Goal: Task Accomplishment & Management: Manage account settings

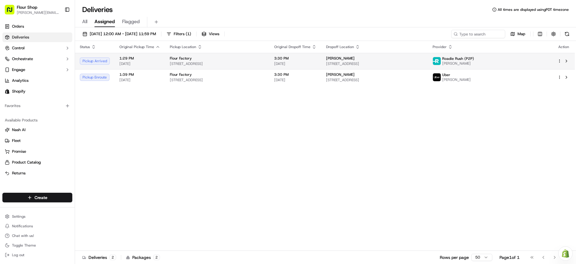
click at [297, 64] on td "3:30 PM [DATE]" at bounding box center [296, 61] width 52 height 16
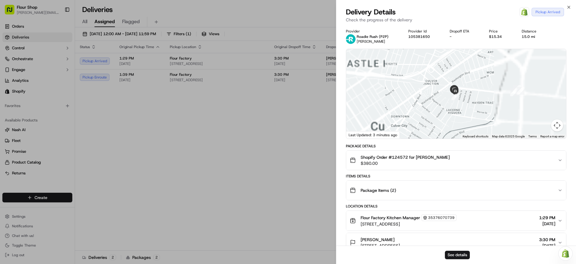
drag, startPoint x: 450, startPoint y: 69, endPoint x: 453, endPoint y: 115, distance: 45.4
click at [453, 115] on div at bounding box center [456, 93] width 220 height 89
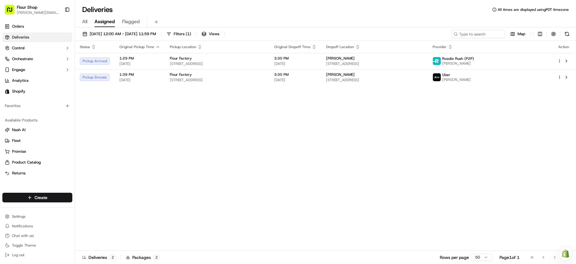
click at [281, 150] on div "Status Original Pickup Time Pickup Location Original Dropoff Time Dropoff Locat…" at bounding box center [325, 145] width 500 height 209
drag, startPoint x: 236, startPoint y: 119, endPoint x: 229, endPoint y: 108, distance: 12.7
click at [234, 117] on div "Status Original Pickup Time Pickup Location Original Dropoff Time Dropoff Locat…" at bounding box center [325, 145] width 500 height 209
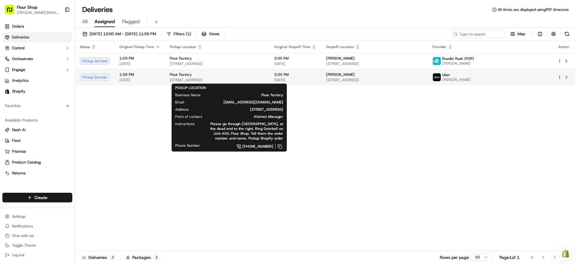
click at [212, 77] on div "Flour Factory" at bounding box center [217, 74] width 95 height 5
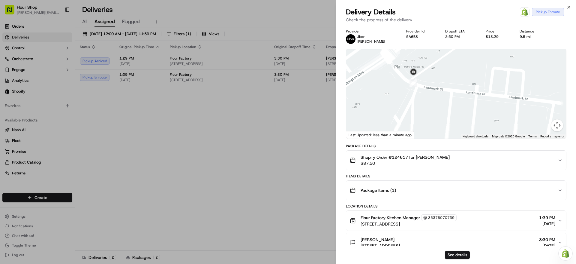
drag, startPoint x: 479, startPoint y: 90, endPoint x: 444, endPoint y: 59, distance: 46.6
click at [444, 59] on div at bounding box center [456, 93] width 220 height 89
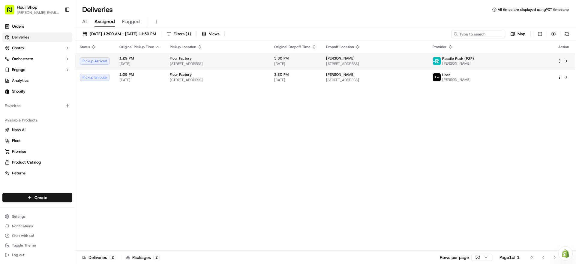
click at [355, 57] on span "[PERSON_NAME]" at bounding box center [340, 58] width 29 height 5
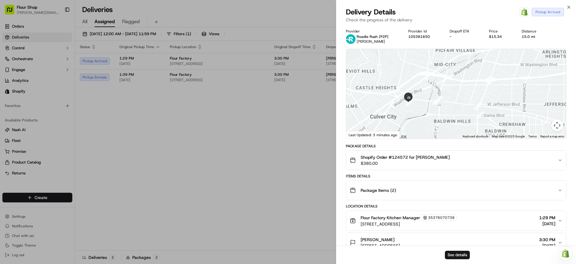
drag, startPoint x: 432, startPoint y: 95, endPoint x: 428, endPoint y: 152, distance: 56.9
click at [428, 152] on div "Provider Roadie Rush (P2P) [PERSON_NAME] Provider Id 105381650 Dropoff ETA - Pr…" at bounding box center [456, 184] width 221 height 311
click at [427, 144] on div "Package Details" at bounding box center [456, 145] width 221 height 5
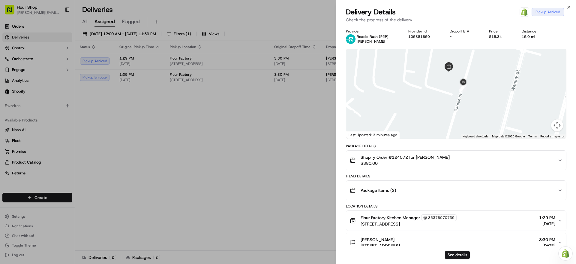
drag, startPoint x: 514, startPoint y: 80, endPoint x: 476, endPoint y: 117, distance: 53.7
click at [476, 117] on div at bounding box center [456, 93] width 220 height 89
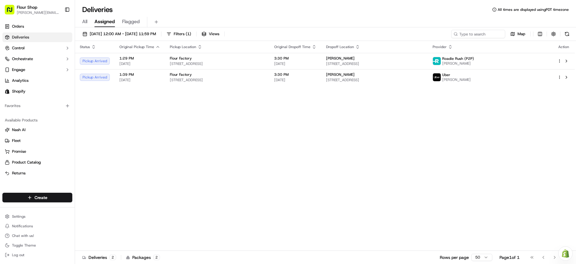
click at [560, 59] on html "Flour Shop [PERSON_NAME][EMAIL_ADDRESS][DOMAIN_NAME] Toggle Sidebar Orders Deli…" at bounding box center [288, 132] width 576 height 264
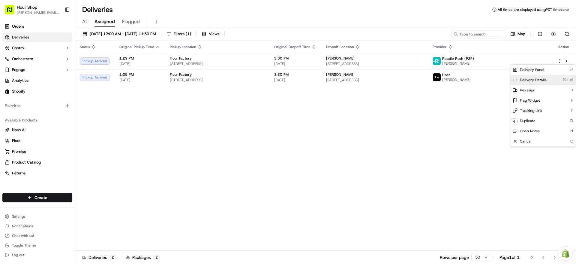
click at [538, 80] on span "Delivery Details" at bounding box center [533, 79] width 27 height 5
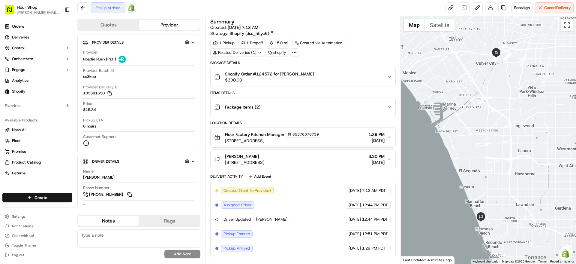
click at [264, 165] on span "[STREET_ADDRESS]" at bounding box center [244, 162] width 39 height 6
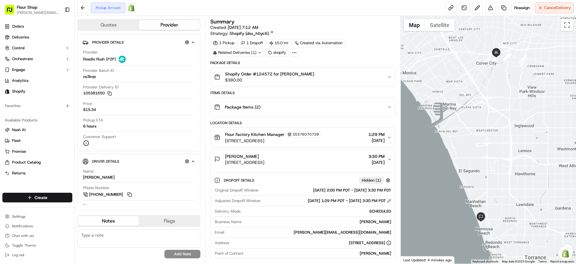
click at [390, 200] on button at bounding box center [389, 200] width 4 height 4
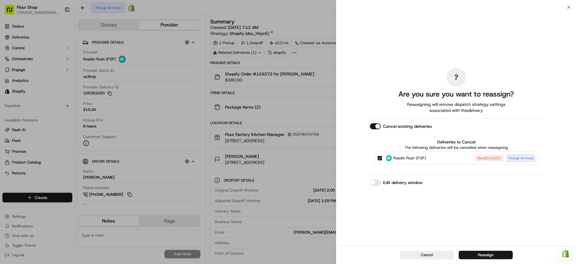
click at [376, 181] on button "Edit delivery window" at bounding box center [375, 182] width 11 height 6
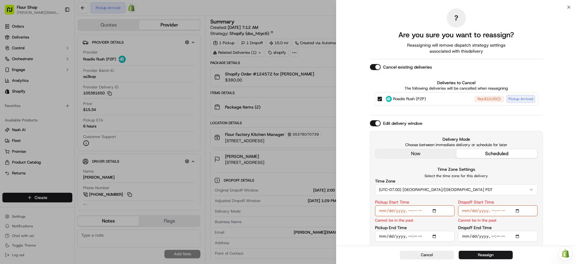
scroll to position [2, 0]
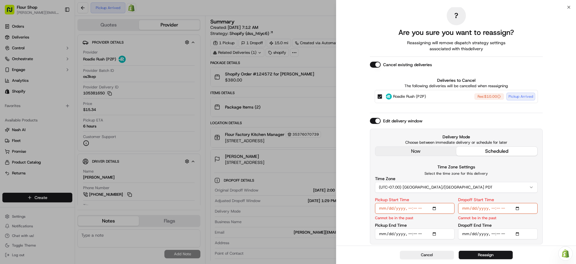
click at [555, 119] on div "? Are you sure you want to reassign? Reassigning will remove dispatch strategy …" at bounding box center [456, 125] width 240 height 240
click at [549, 155] on div "? Are you sure you want to reassign? Reassigning will remove dispatch strategy …" at bounding box center [456, 125] width 240 height 240
click at [520, 234] on input "Dropoff End Time" at bounding box center [498, 233] width 80 height 11
type input "2025-09-19T17:00"
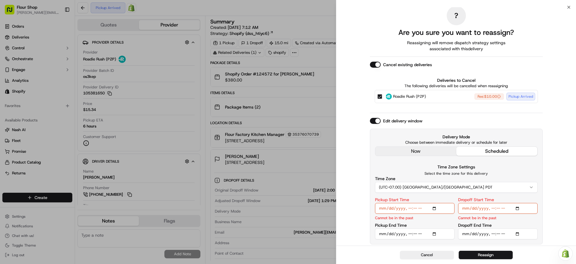
click at [555, 116] on div "? Are you sure you want to reassign? Reassigning will remove dispatch strategy …" at bounding box center [456, 125] width 240 height 240
click at [520, 208] on input "Dropoff Start Time" at bounding box center [498, 208] width 80 height 11
type input "2025-09-19T16:00"
click at [558, 95] on div "? Are you sure you want to reassign? Reassigning will remove dispatch strategy …" at bounding box center [456, 125] width 240 height 240
click at [437, 233] on input "Pickup End Time" at bounding box center [415, 233] width 80 height 11
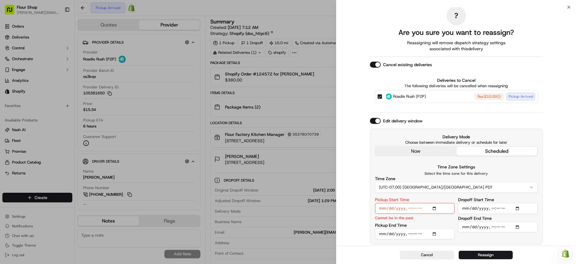
type input "2025-09-19T15:30"
click at [555, 110] on div "? Are you sure you want to reassign? Reassigning will remove dispatch strategy …" at bounding box center [456, 125] width 240 height 240
click at [437, 209] on input "Pickup Start Time" at bounding box center [415, 208] width 80 height 11
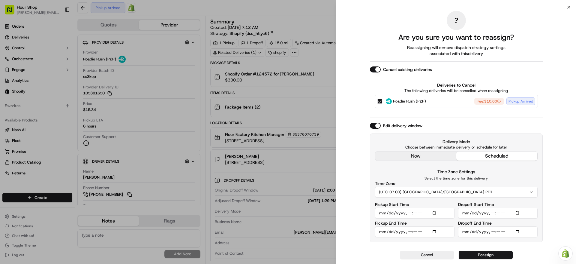
scroll to position [0, 0]
click at [543, 122] on div "? Are you sure you want to reassign? Reassigning will remove dispatch strategy …" at bounding box center [456, 126] width 240 height 238
click at [437, 212] on input "Pickup Start Time" at bounding box center [415, 212] width 80 height 11
type input "2025-09-19T15:00"
click at [557, 97] on div "? Are you sure you want to reassign? Reassigning will remove dispatch strategy …" at bounding box center [456, 126] width 240 height 238
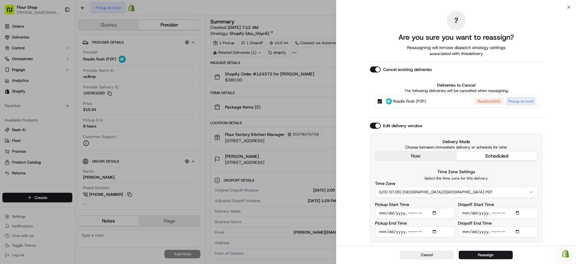
click at [438, 235] on input "Pickup End Time" at bounding box center [415, 231] width 80 height 11
click at [437, 234] on input "Pickup End Time" at bounding box center [415, 231] width 80 height 11
type input "2025-09-19T15:15"
click at [568, 154] on div "? Are you sure you want to reassign? Reassigning will remove dispatch strategy …" at bounding box center [456, 126] width 240 height 238
click at [433, 213] on input "Pickup Start Time" at bounding box center [415, 212] width 80 height 11
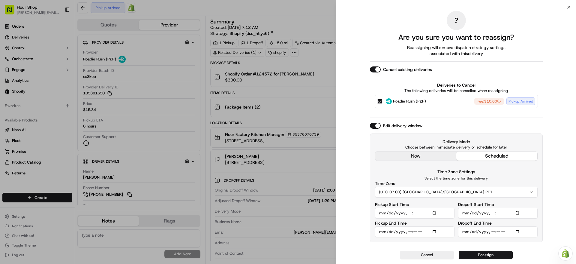
click at [442, 210] on input "Pickup Start Time" at bounding box center [415, 212] width 80 height 11
click at [438, 212] on input "Pickup Start Time" at bounding box center [415, 212] width 80 height 11
click at [435, 213] on input "Pickup Start Time" at bounding box center [415, 212] width 80 height 11
type input "2025-09-19T14:40"
click at [551, 123] on div "? Are you sure you want to reassign? Reassigning will remove dispatch strategy …" at bounding box center [456, 126] width 240 height 238
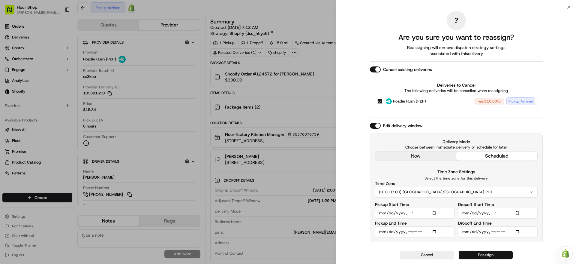
click at [499, 257] on button "Reassign" at bounding box center [486, 254] width 54 height 8
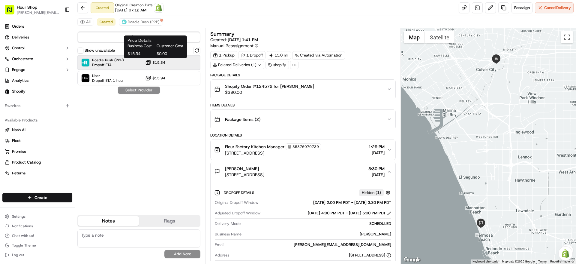
click at [171, 59] on div "Roadie Rush (P2P) Dropoff ETA - $15.34" at bounding box center [138, 62] width 123 height 14
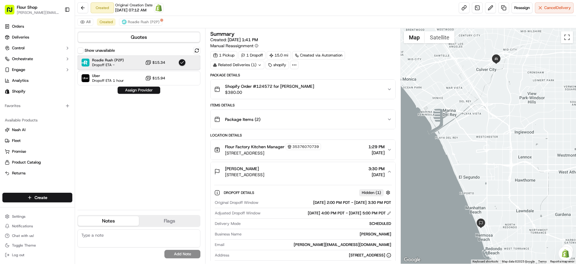
click at [172, 61] on div "Roadie Rush (P2P) Dropoff ETA - $15.34" at bounding box center [138, 62] width 123 height 14
click at [168, 69] on div "Roadie Rush (P2P) Dropoff ETA - $15.34" at bounding box center [138, 62] width 123 height 14
click at [169, 74] on div "Uber Dropoff ETA 1 hour $15.94" at bounding box center [138, 78] width 123 height 14
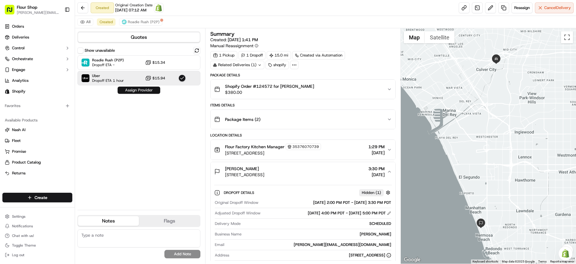
click at [148, 91] on button "Assign Provider" at bounding box center [139, 89] width 43 height 7
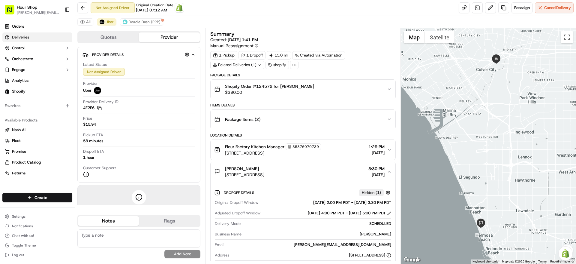
click at [48, 35] on link "Deliveries" at bounding box center [37, 37] width 70 height 10
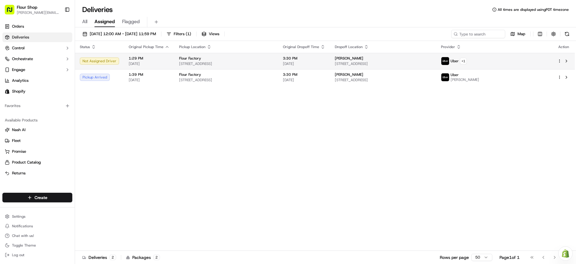
click at [432, 63] on span "[STREET_ADDRESS]" at bounding box center [383, 63] width 97 height 5
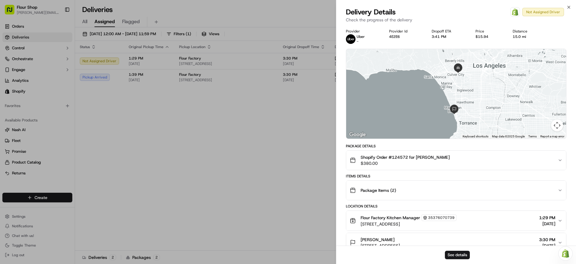
scroll to position [55, 0]
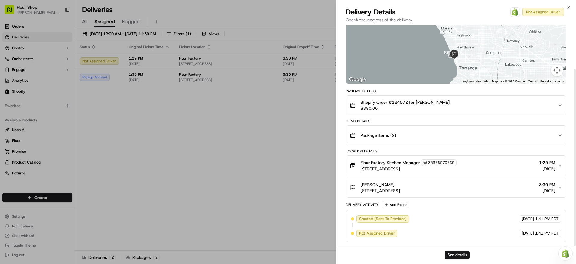
click at [513, 170] on div "Flour Factory Kitchen Manager 35376070739 3975 Landmark St, 400, Culver City, C…" at bounding box center [454, 165] width 208 height 13
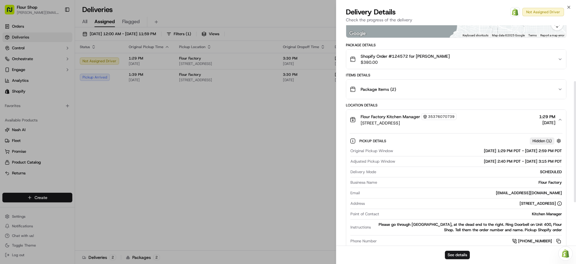
scroll to position [101, 0]
click at [498, 120] on div "Flour Factory Kitchen Manager 35376070739 3975 Landmark St, 400, Culver City, C…" at bounding box center [454, 119] width 208 height 13
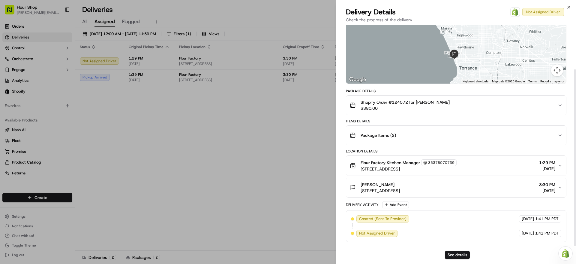
scroll to position [54, 0]
click at [400, 183] on div "[PERSON_NAME]" at bounding box center [380, 185] width 39 height 6
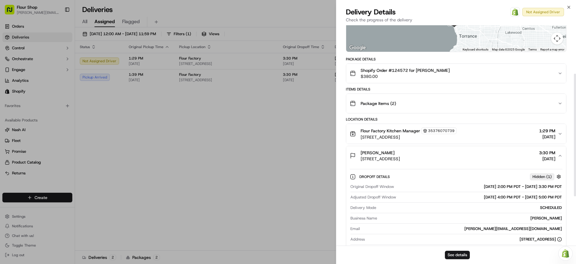
click at [400, 152] on div "[PERSON_NAME]" at bounding box center [380, 152] width 39 height 6
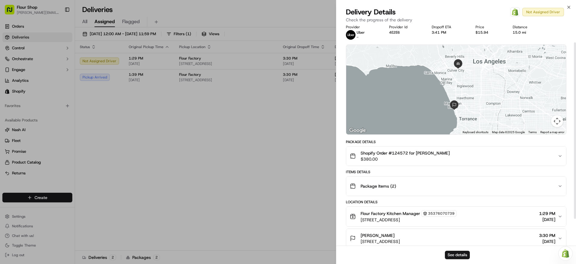
scroll to position [0, 0]
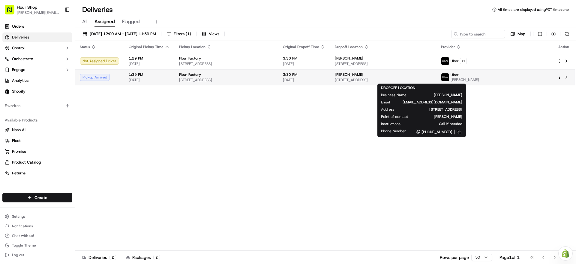
click at [400, 78] on span "[STREET_ADDRESS]" at bounding box center [383, 79] width 97 height 5
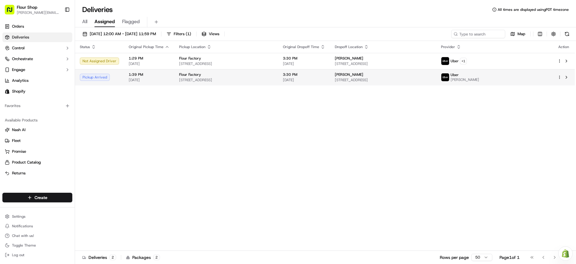
click at [387, 78] on span "[STREET_ADDRESS]" at bounding box center [383, 79] width 97 height 5
click at [285, 156] on div "Status Original Pickup Time Pickup Location Original Dropoff Time Dropoff Locat…" at bounding box center [325, 145] width 500 height 209
click at [321, 149] on div "Status Original Pickup Time Pickup Location Original Dropoff Time Dropoff Locat…" at bounding box center [325, 145] width 500 height 209
click at [256, 2] on div "Deliveries All times are displayed using PDT timezone All Assigned Flagged 09/1…" at bounding box center [325, 132] width 501 height 264
